Goal: Task Accomplishment & Management: Complete application form

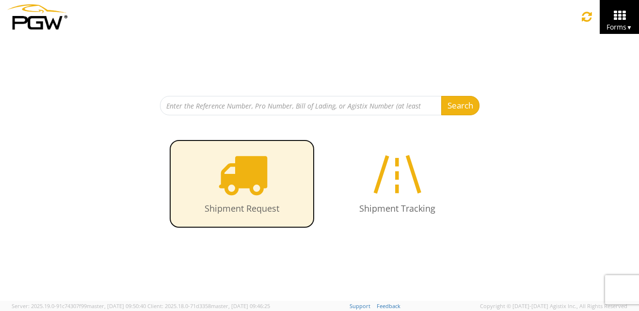
click at [243, 185] on icon at bounding box center [242, 174] width 50 height 50
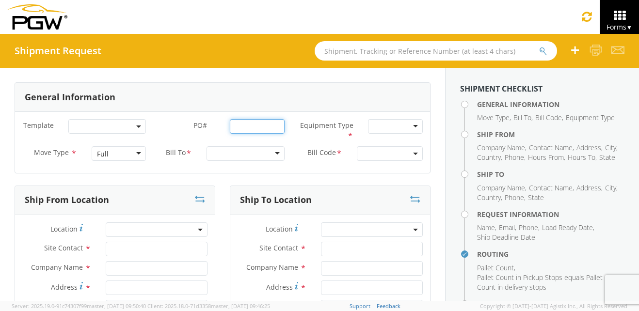
click at [235, 126] on input "PO# *" at bounding box center [257, 126] width 55 height 15
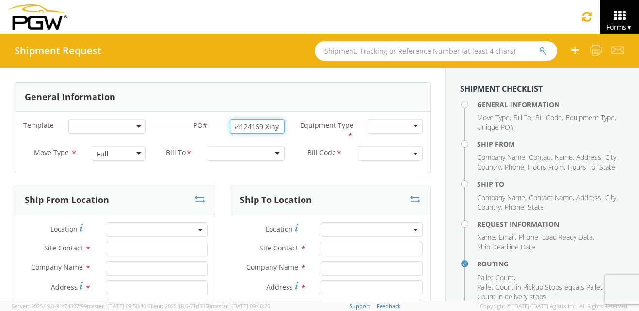
scroll to position [0, 9]
type input "654124169 Xinyi"
click at [409, 126] on div at bounding box center [395, 126] width 55 height 15
click at [270, 151] on div at bounding box center [246, 153] width 78 height 15
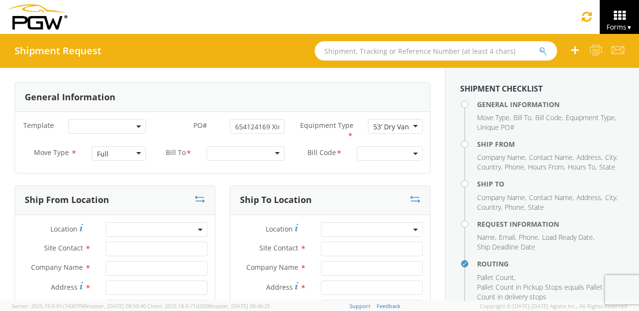
click at [232, 152] on div at bounding box center [246, 153] width 78 height 15
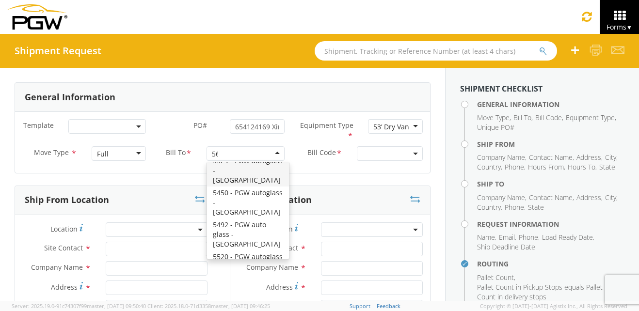
scroll to position [2, 0]
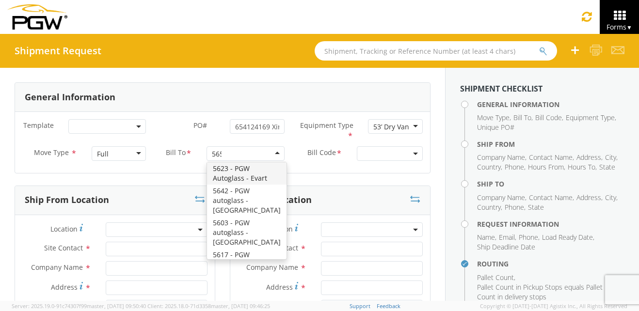
type input "5654"
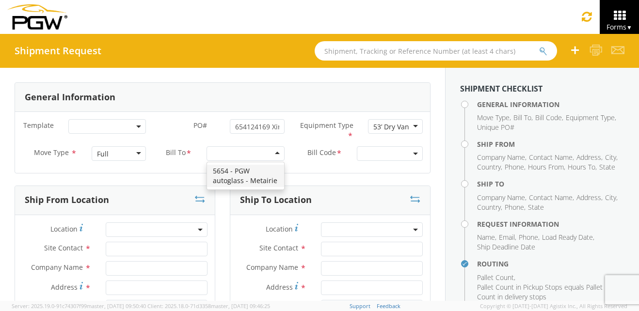
scroll to position [0, 0]
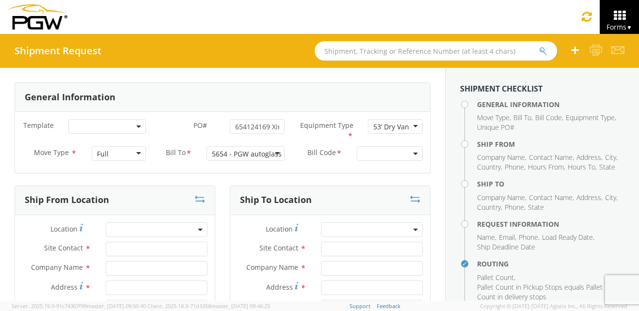
click at [413, 153] on b at bounding box center [415, 154] width 5 height 2
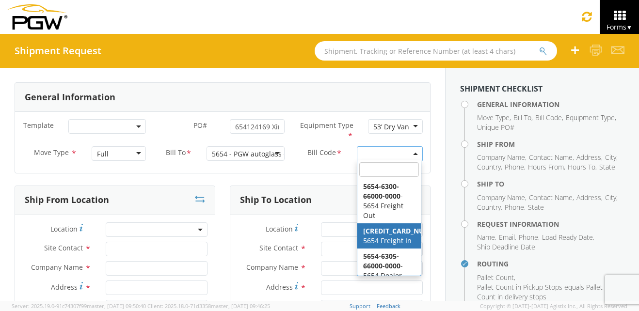
select select "[CREDIT_CARD_NUMBER]"
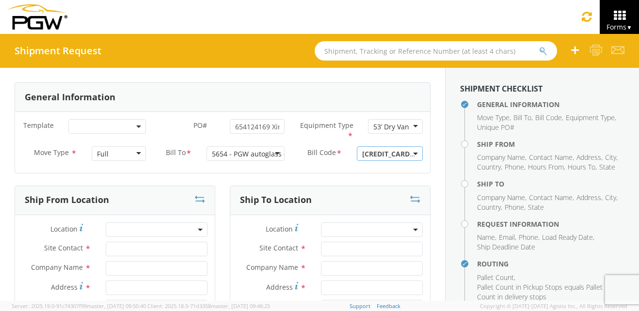
click at [132, 230] on span at bounding box center [157, 230] width 102 height 15
click at [131, 246] on input "search" at bounding box center [155, 246] width 95 height 15
type input "5654"
type input "5411 - PGW autoglass - [GEOGRAPHIC_DATA]"
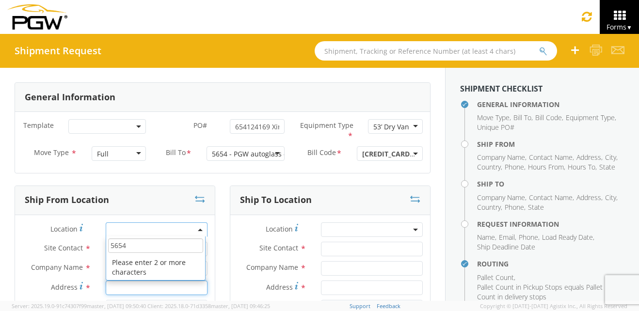
type input "[STREET_ADDRESS]"
type input "[GEOGRAPHIC_DATA]"
type input "70508"
type input "[EMAIL_ADDRESS][DOMAIN_NAME]"
type input "[PHONE_NUMBER]"
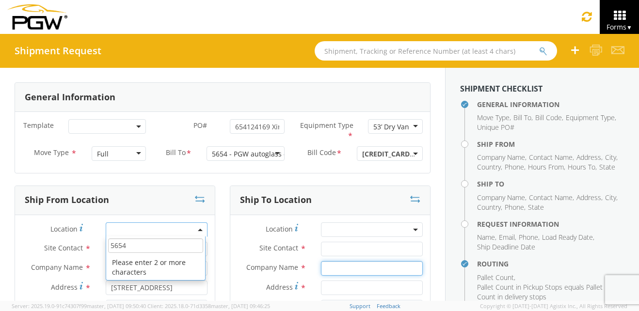
type input "5654 - PGW autoglass - Metairie"
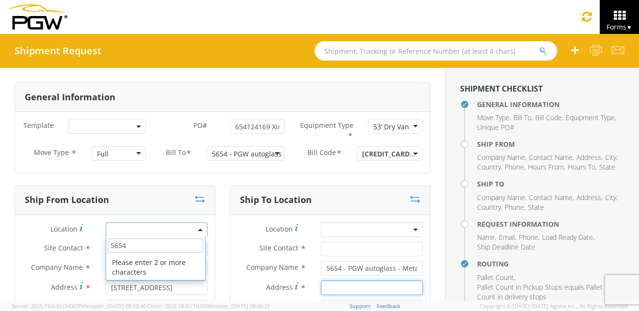
type input "1000 L and A Rd"
type input "Metairie"
type input "70001"
type input "[EMAIL_ADDRESS][DOMAIN_NAME]"
type input "[PHONE_NUMBER]"
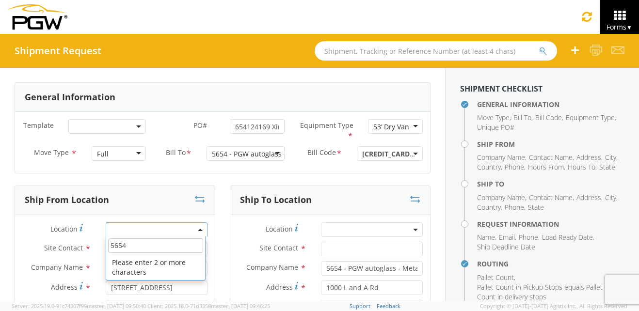
type input "[PERSON_NAME]"
type input "[EMAIL_ADDRESS][DOMAIN_NAME]"
type input "[PHONE_NUMBER]"
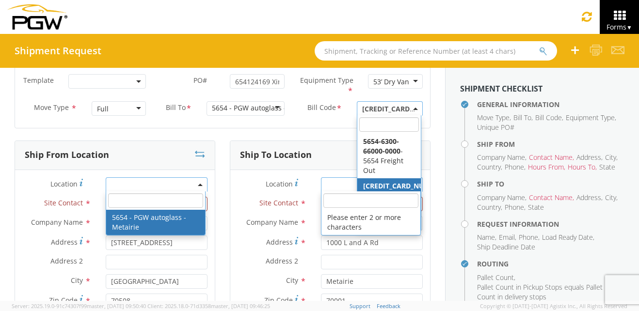
click at [124, 185] on span at bounding box center [157, 185] width 102 height 15
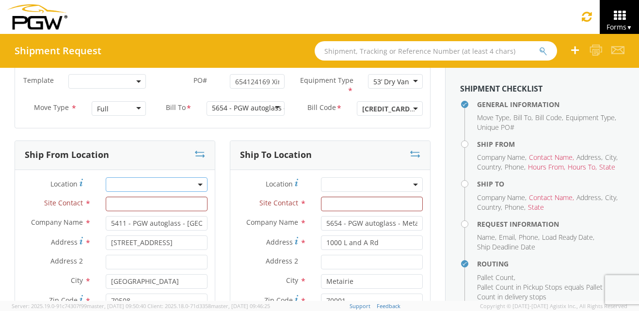
click at [124, 185] on span at bounding box center [157, 185] width 102 height 15
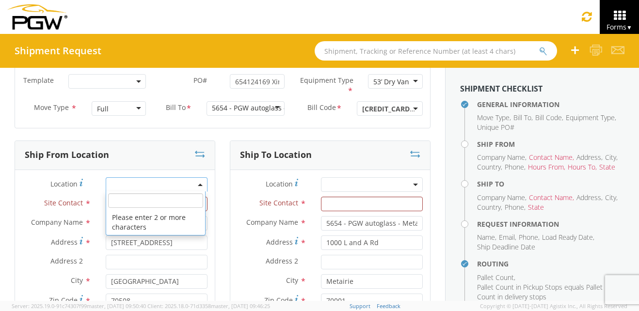
click at [123, 201] on input "search" at bounding box center [155, 201] width 95 height 15
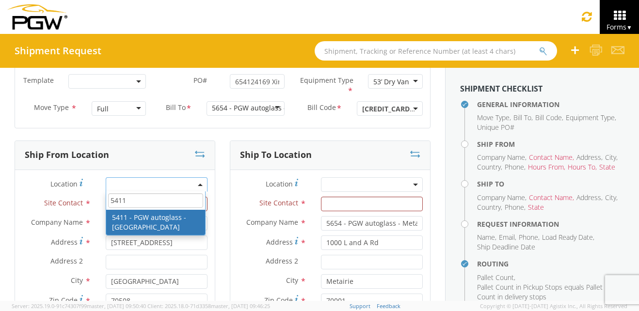
type input "5411"
type input "5411 Branch Manager"
type input "9:00 AM"
type input "4:00 PM"
select select "28265"
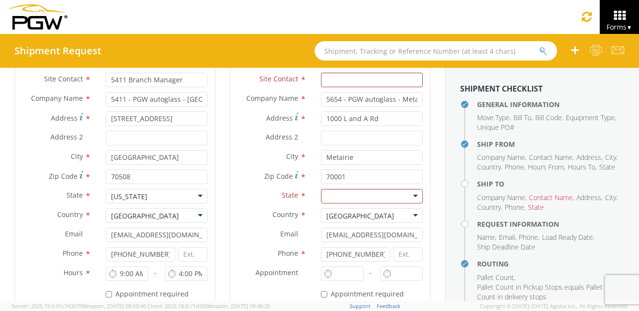
scroll to position [191, 0]
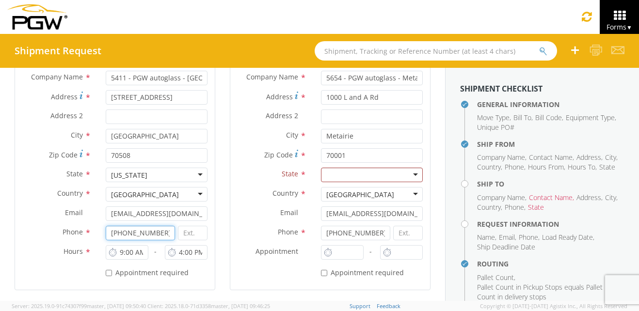
click at [156, 234] on input "[PHONE_NUMBER]" at bounding box center [140, 233] width 69 height 15
type input "5"
type input "3374463916"
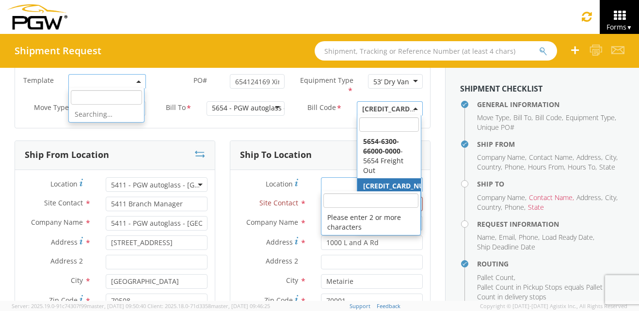
scroll to position [0, 0]
type input "[GEOGRAPHIC_DATA]"
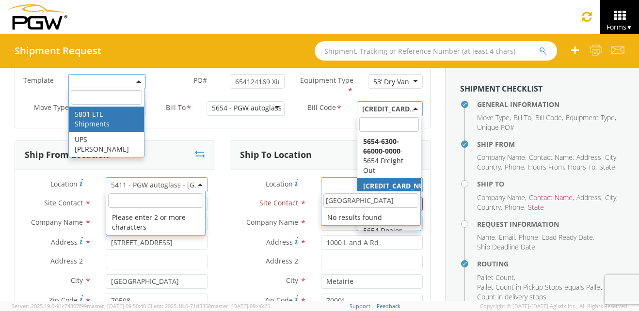
scroll to position [45, 0]
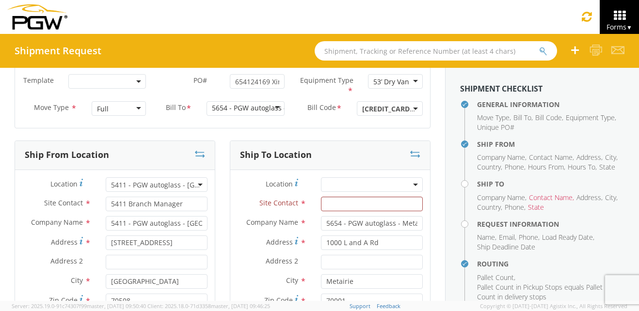
click at [225, 225] on div "Ship To Location Location * Site Contact * Company Name * 5654 - PGW autoglass …" at bounding box center [330, 295] width 215 height 308
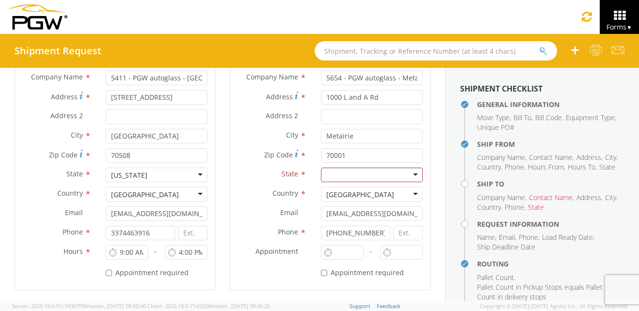
scroll to position [94, 0]
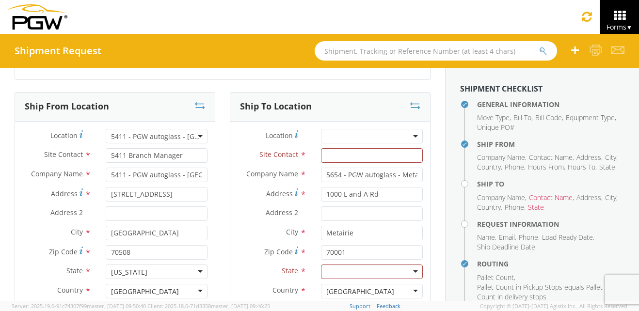
click at [332, 137] on span at bounding box center [372, 136] width 102 height 15
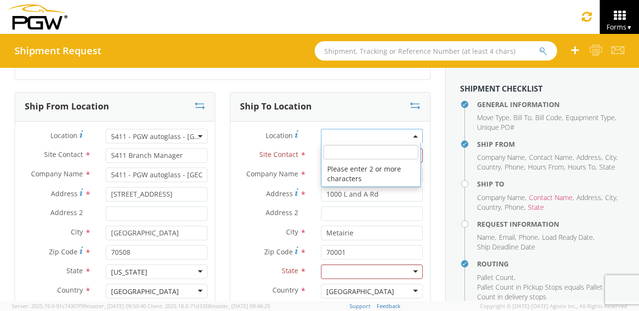
click at [329, 156] on input "search" at bounding box center [371, 152] width 95 height 15
type input "5654"
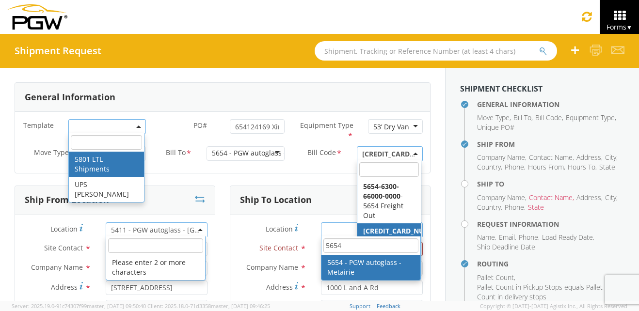
scroll to position [0, 0]
click at [329, 227] on span at bounding box center [372, 230] width 102 height 15
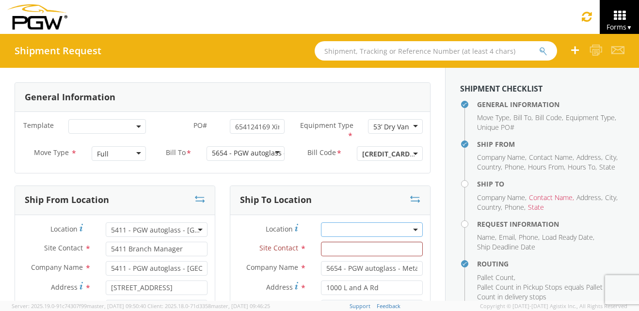
click at [331, 227] on span at bounding box center [372, 230] width 102 height 15
click at [332, 245] on input "search" at bounding box center [371, 246] width 95 height 15
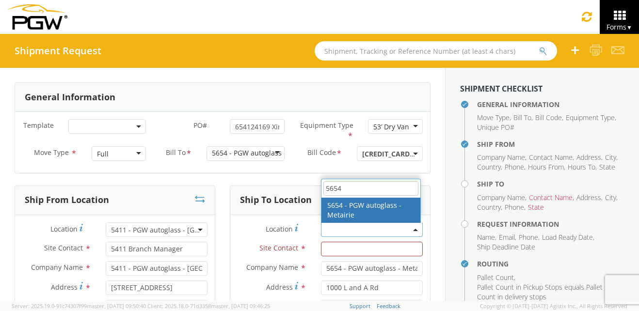
type input "5654"
type input "5654 Branch Manager"
type input "8:00 AM"
type input "3:00 PM"
select select "28437"
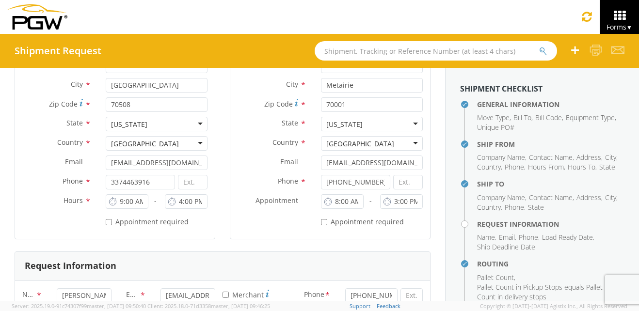
scroll to position [243, 0]
click at [368, 181] on input "[PHONE_NUMBER]" at bounding box center [355, 181] width 69 height 15
click at [333, 199] on input "8:00 AM" at bounding box center [342, 201] width 43 height 15
type input "9:00 AM"
click at [391, 200] on input "3:00 PM" at bounding box center [401, 201] width 43 height 15
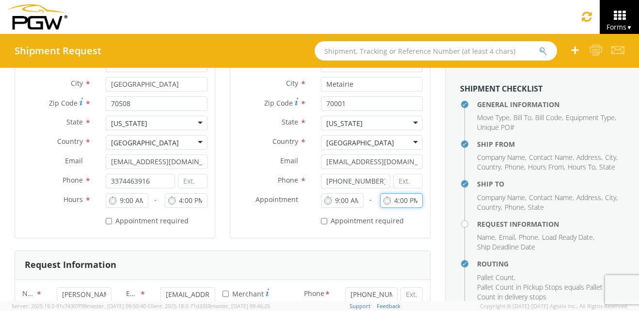
type input "4:00 PM"
click at [290, 228] on div "* Appointment required" at bounding box center [330, 222] width 200 height 18
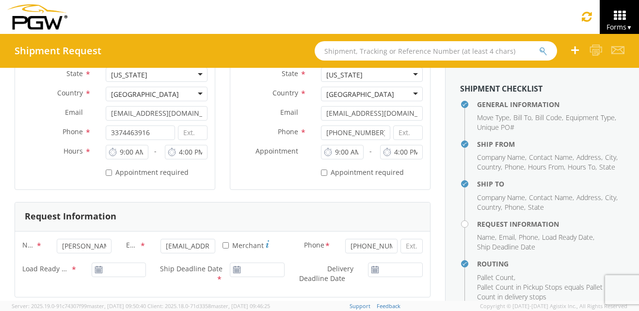
scroll to position [340, 0]
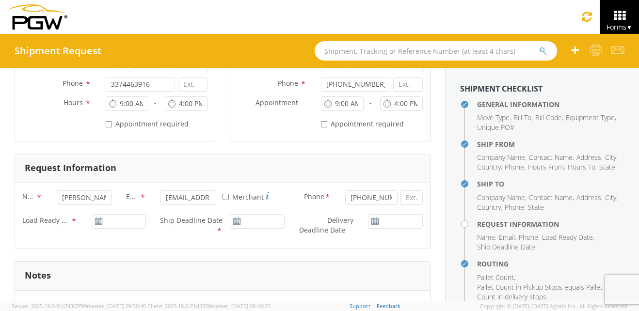
click at [97, 222] on icon at bounding box center [99, 222] width 8 height 8
type input "09/16/2025"
click at [106, 221] on input "09/16/2025" at bounding box center [119, 221] width 55 height 15
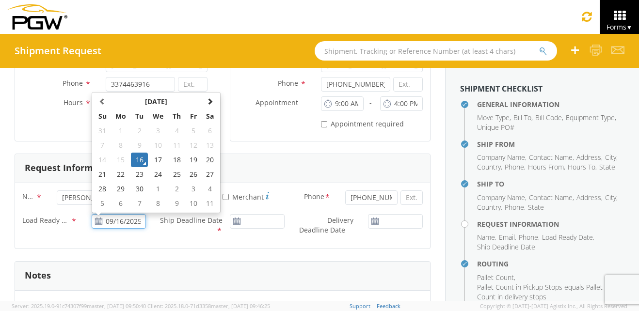
click at [140, 159] on td "16" at bounding box center [139, 160] width 17 height 15
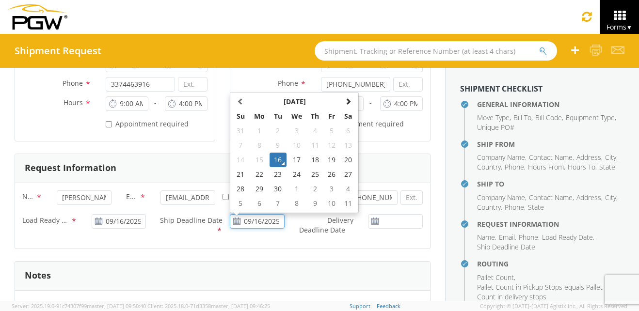
click at [246, 221] on input "09/16/2025" at bounding box center [257, 221] width 55 height 15
click at [290, 161] on td "17" at bounding box center [297, 160] width 20 height 15
type input "09/17/2025"
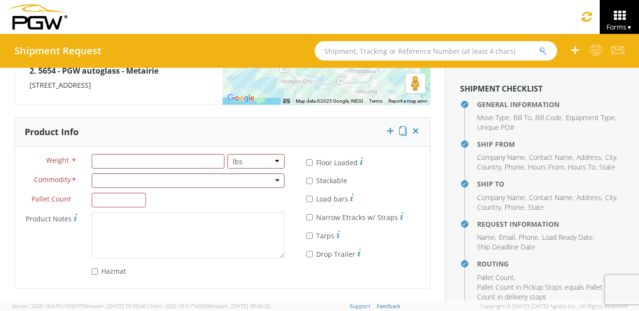
scroll to position [872, 0]
click at [126, 162] on input "number" at bounding box center [158, 161] width 133 height 15
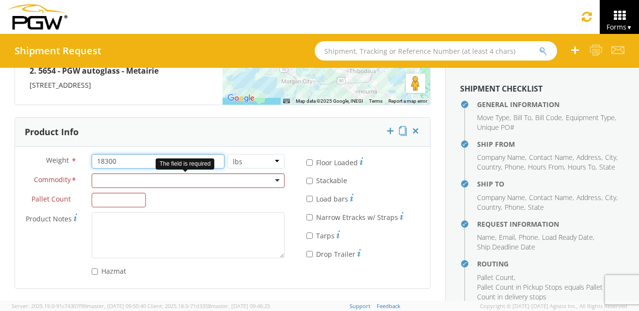
type input "18300"
click at [117, 182] on div at bounding box center [188, 181] width 193 height 15
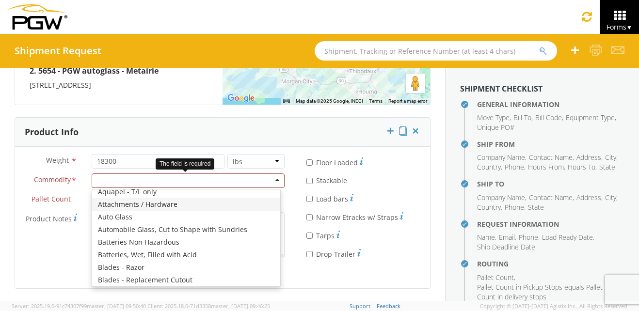
scroll to position [49, 0]
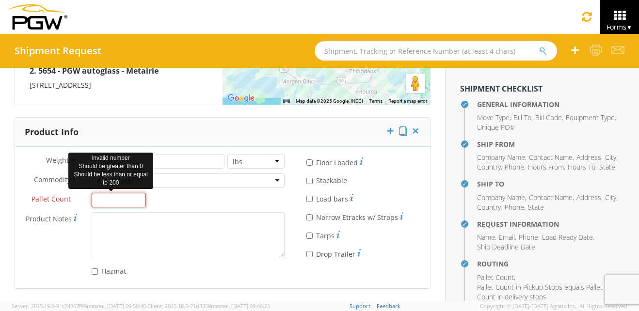
click at [116, 200] on input "Pallet Count *" at bounding box center [119, 200] width 55 height 15
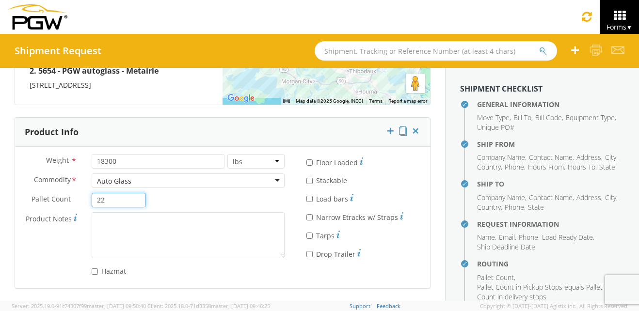
type input "22"
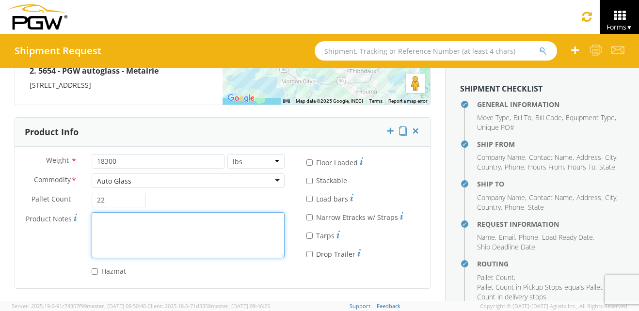
click at [144, 228] on textarea "Product Notes *" at bounding box center [188, 235] width 193 height 46
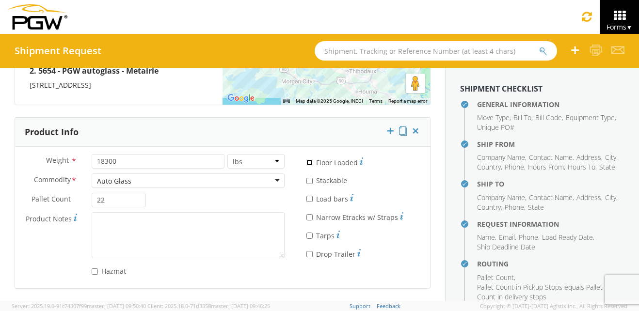
click at [307, 162] on input "* Floor Loaded" at bounding box center [310, 163] width 6 height 6
checkbox input "true"
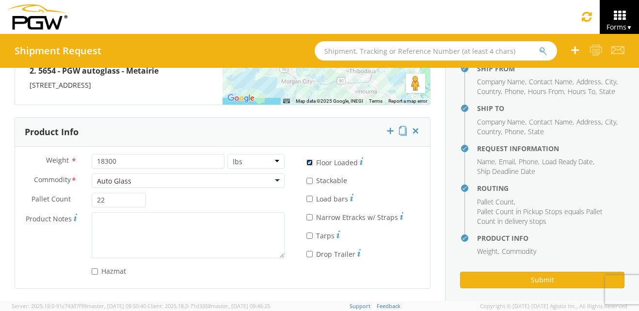
scroll to position [77, 0]
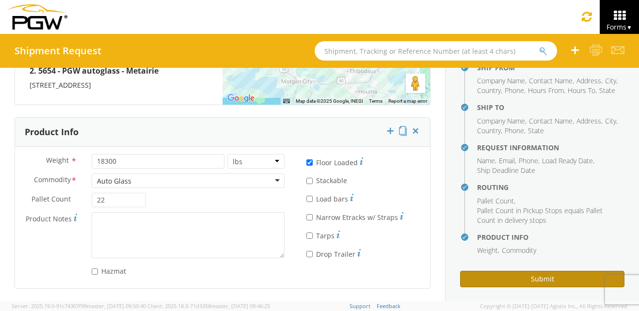
click at [548, 288] on button "Submit" at bounding box center [542, 279] width 164 height 16
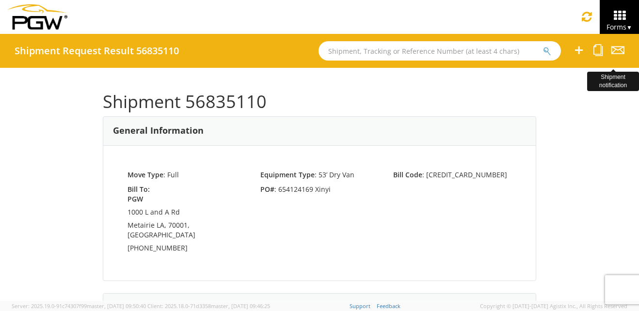
click at [617, 47] on icon at bounding box center [618, 50] width 13 height 12
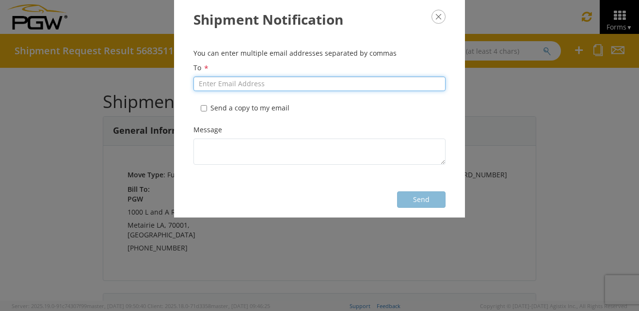
click at [259, 84] on input "To *" at bounding box center [320, 84] width 252 height 15
type input "[EMAIL_ADDRESS][DOMAIN_NAME]"
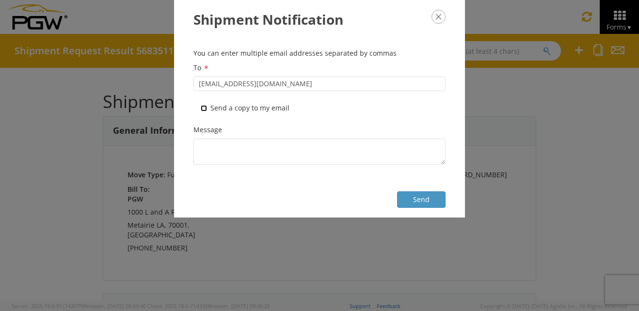
click at [203, 107] on input "* Send a copy to my email" at bounding box center [204, 108] width 6 height 6
checkbox input "true"
click at [411, 200] on button "Send" at bounding box center [421, 200] width 49 height 16
